Goal: Transaction & Acquisition: Purchase product/service

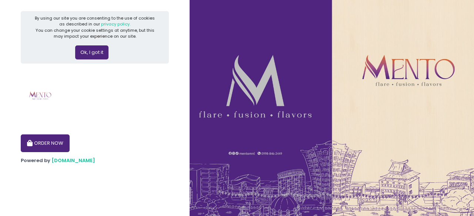
click at [92, 53] on button "Ok, I got it" at bounding box center [91, 53] width 33 height 14
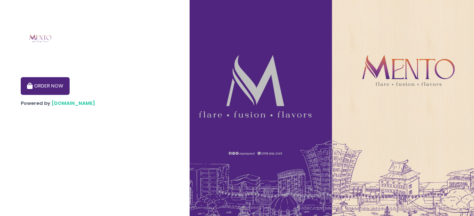
click at [42, 89] on button "ORDER NOW" at bounding box center [45, 86] width 49 height 18
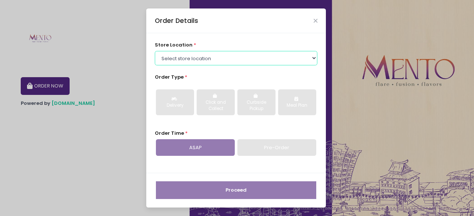
click at [235, 57] on select "Select store location [PERSON_NAME] - [GEOGRAPHIC_DATA] [PERSON_NAME] - [GEOGRA…" at bounding box center [236, 58] width 163 height 14
select select "67e3a156d94a29a58c482034"
click at [155, 51] on select "Select store location [PERSON_NAME] - [GEOGRAPHIC_DATA] [PERSON_NAME] - [GEOGRA…" at bounding box center [236, 58] width 163 height 14
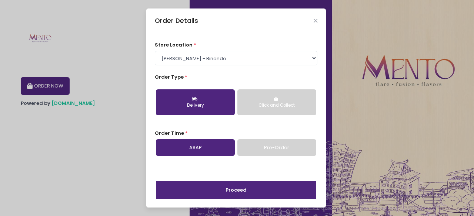
click at [264, 106] on div "Click and Collect" at bounding box center [276, 106] width 68 height 7
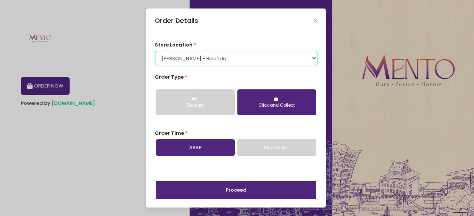
click at [308, 59] on select "Select store location [PERSON_NAME] - [GEOGRAPHIC_DATA] [PERSON_NAME] - [GEOGRA…" at bounding box center [236, 58] width 163 height 14
click at [155, 51] on select "Select store location [PERSON_NAME] - [GEOGRAPHIC_DATA] [PERSON_NAME] - [GEOGRA…" at bounding box center [236, 58] width 163 height 14
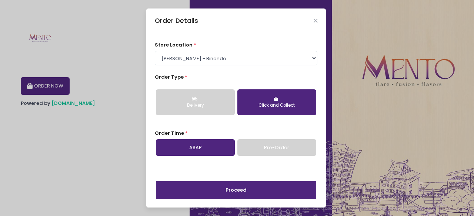
click at [271, 85] on div "Delivery Click and Collect" at bounding box center [236, 102] width 163 height 38
click at [268, 100] on button "Click and Collect" at bounding box center [276, 103] width 79 height 26
click at [199, 151] on link "ASAP" at bounding box center [195, 148] width 79 height 17
click at [226, 186] on button "Proceed" at bounding box center [236, 191] width 160 height 18
